Goal: Check status: Check status

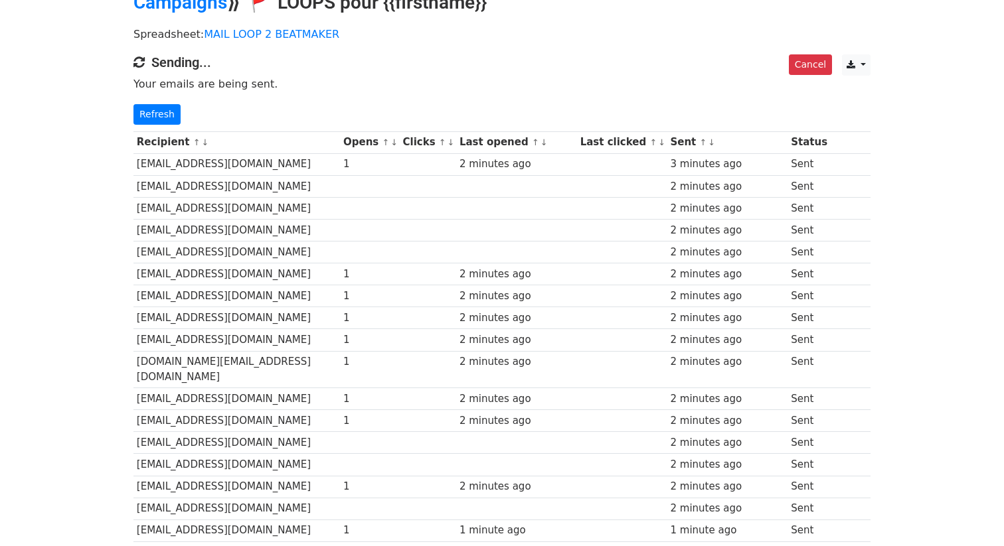
scroll to position [69, 0]
click at [165, 116] on link "Refresh" at bounding box center [156, 116] width 47 height 21
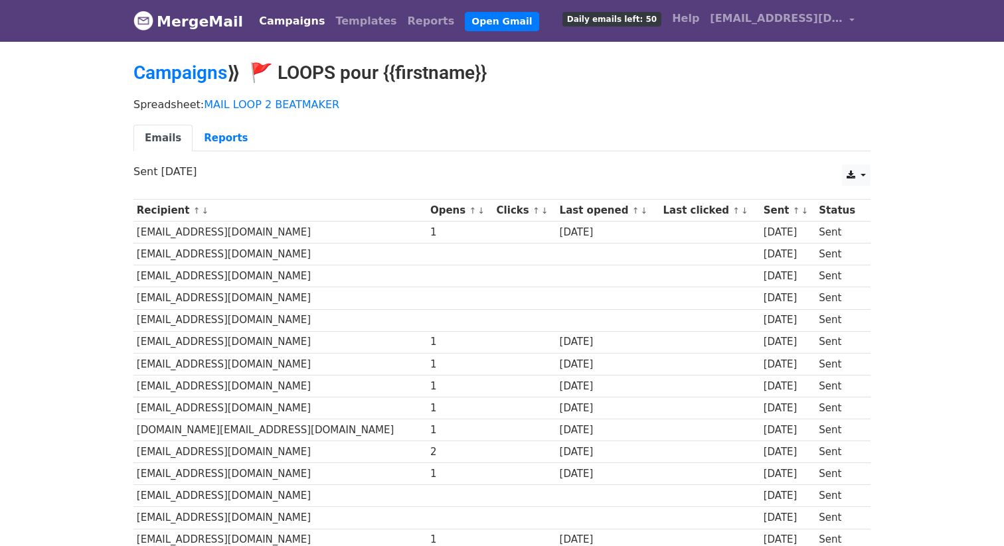
click at [273, 16] on link "Campaigns" at bounding box center [292, 21] width 76 height 27
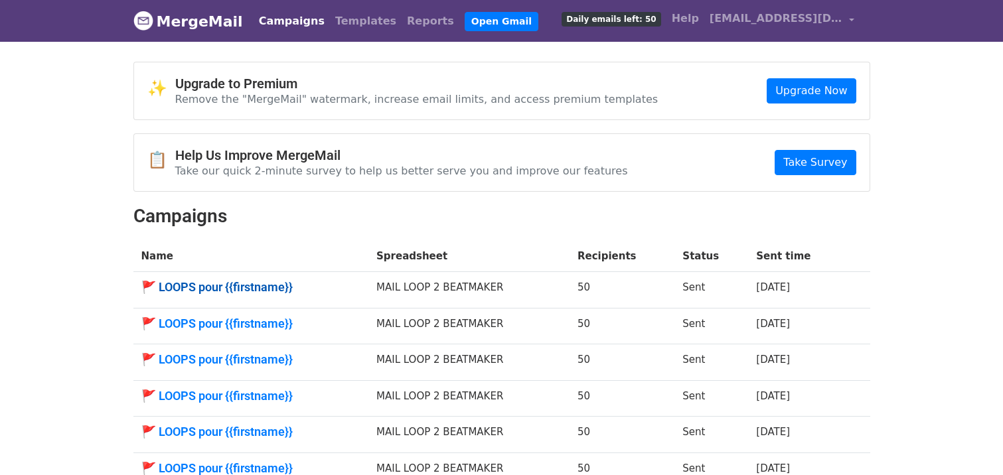
click at [253, 289] on link "🚩 LOOPS pour {{firstname}}" at bounding box center [251, 287] width 220 height 15
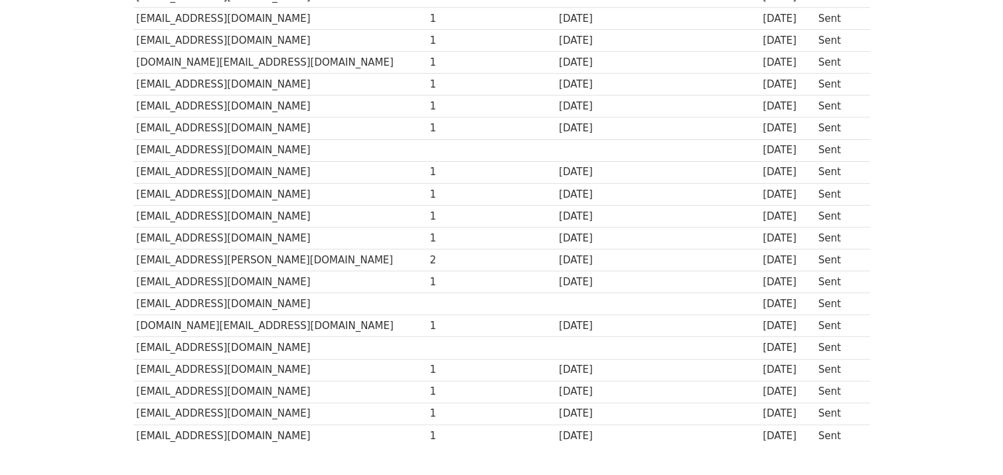
scroll to position [874, 0]
